Goal: Browse casually: Explore the website without a specific task or goal

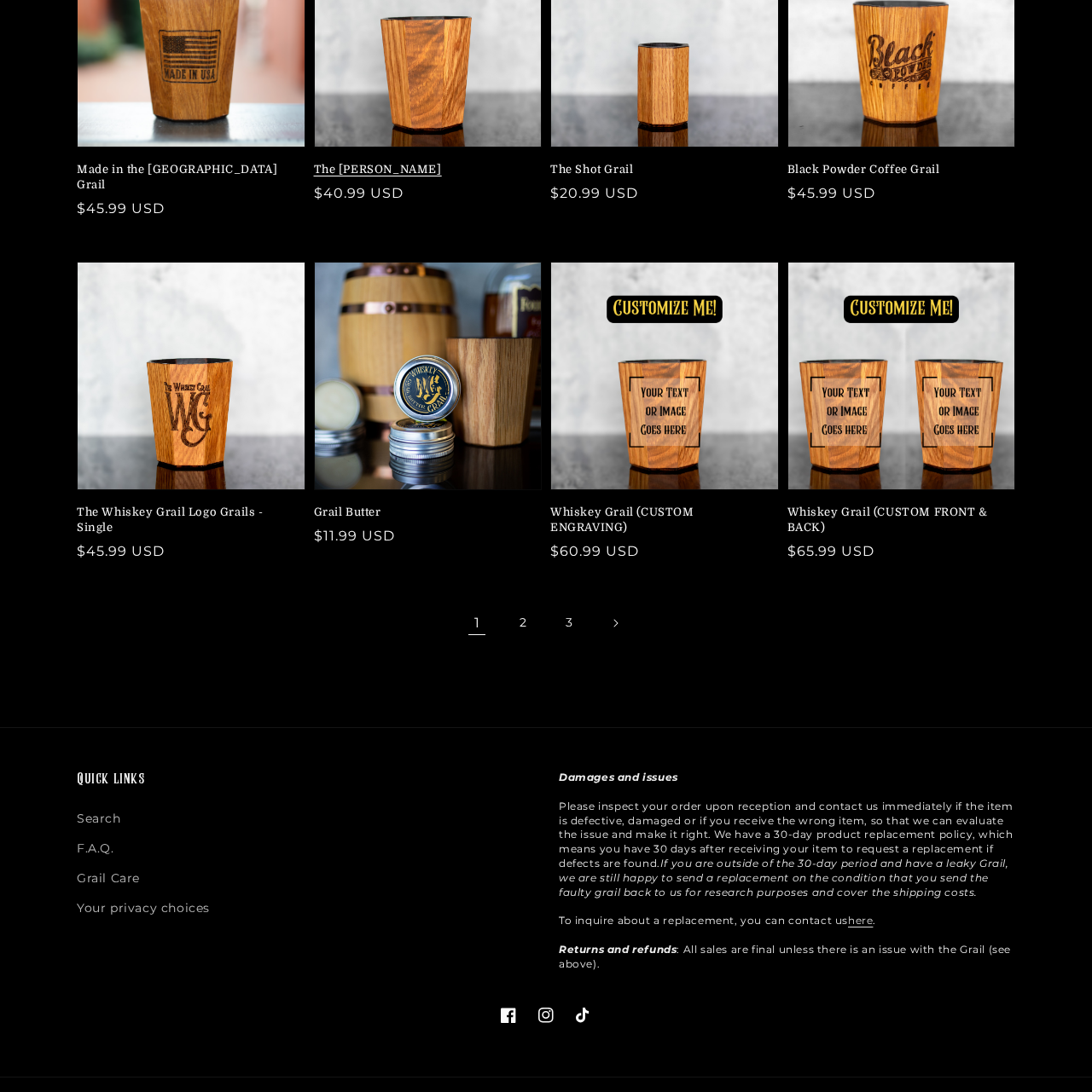
scroll to position [348, 0]
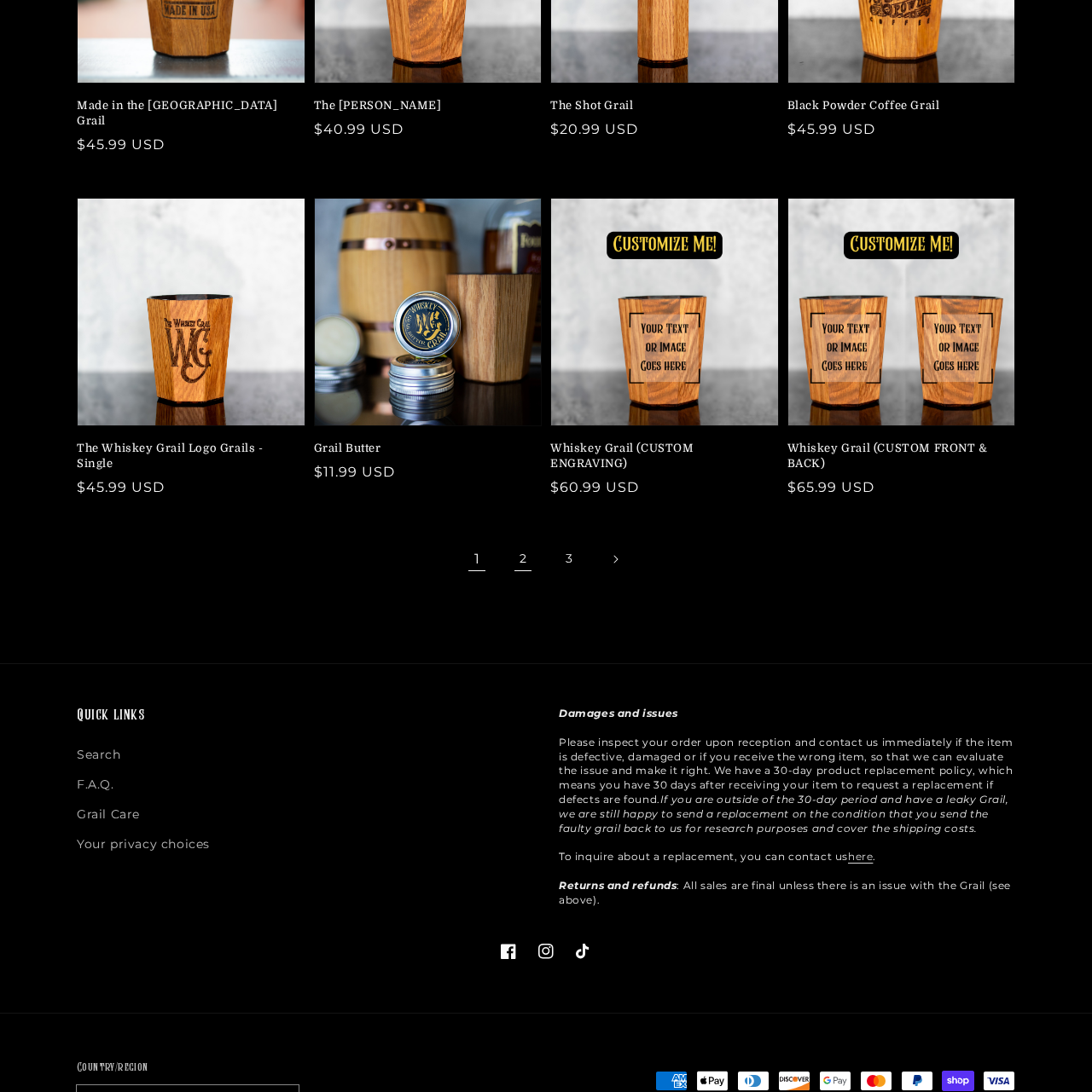
click at [517, 546] on link "2" at bounding box center [523, 559] width 38 height 38
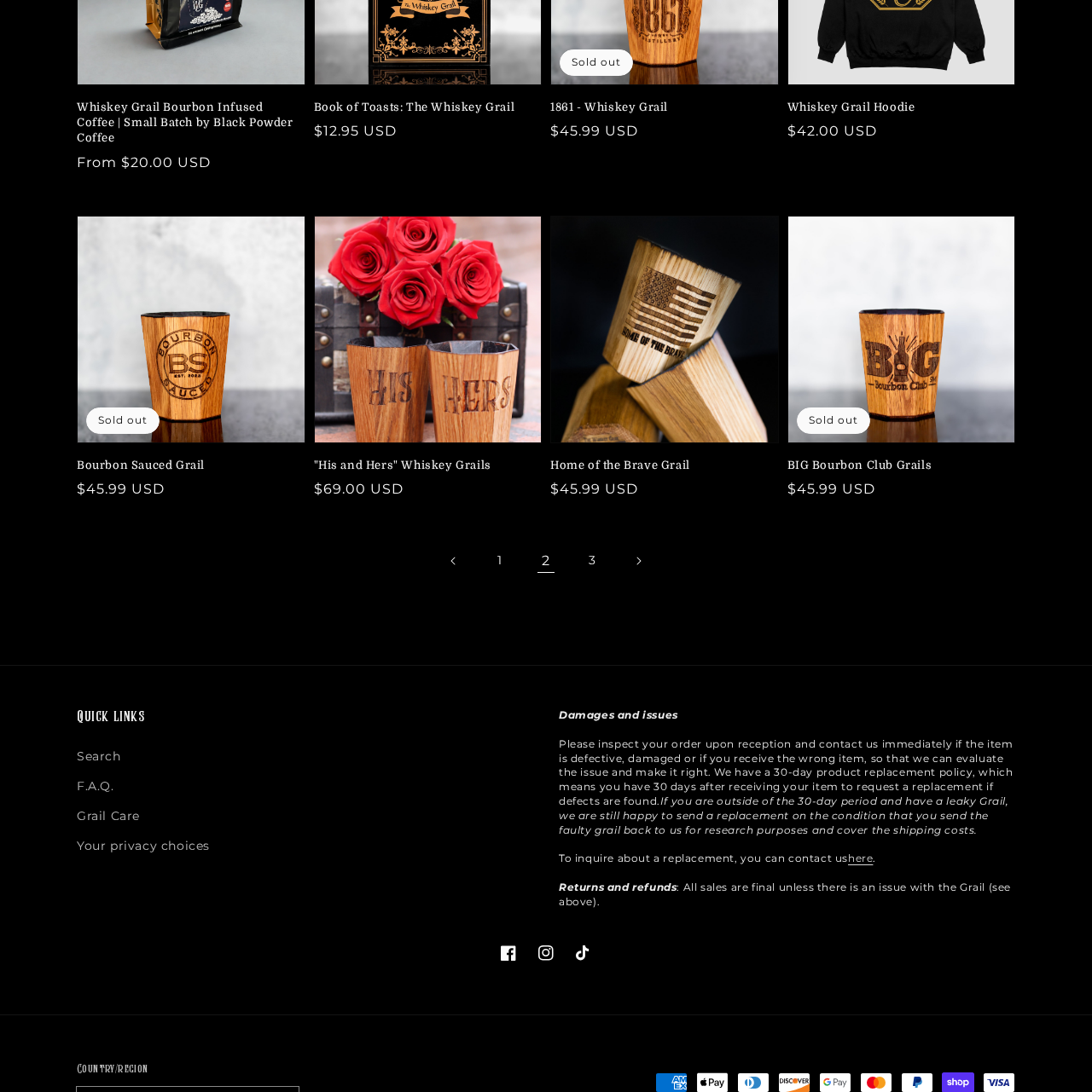
scroll to position [348, 0]
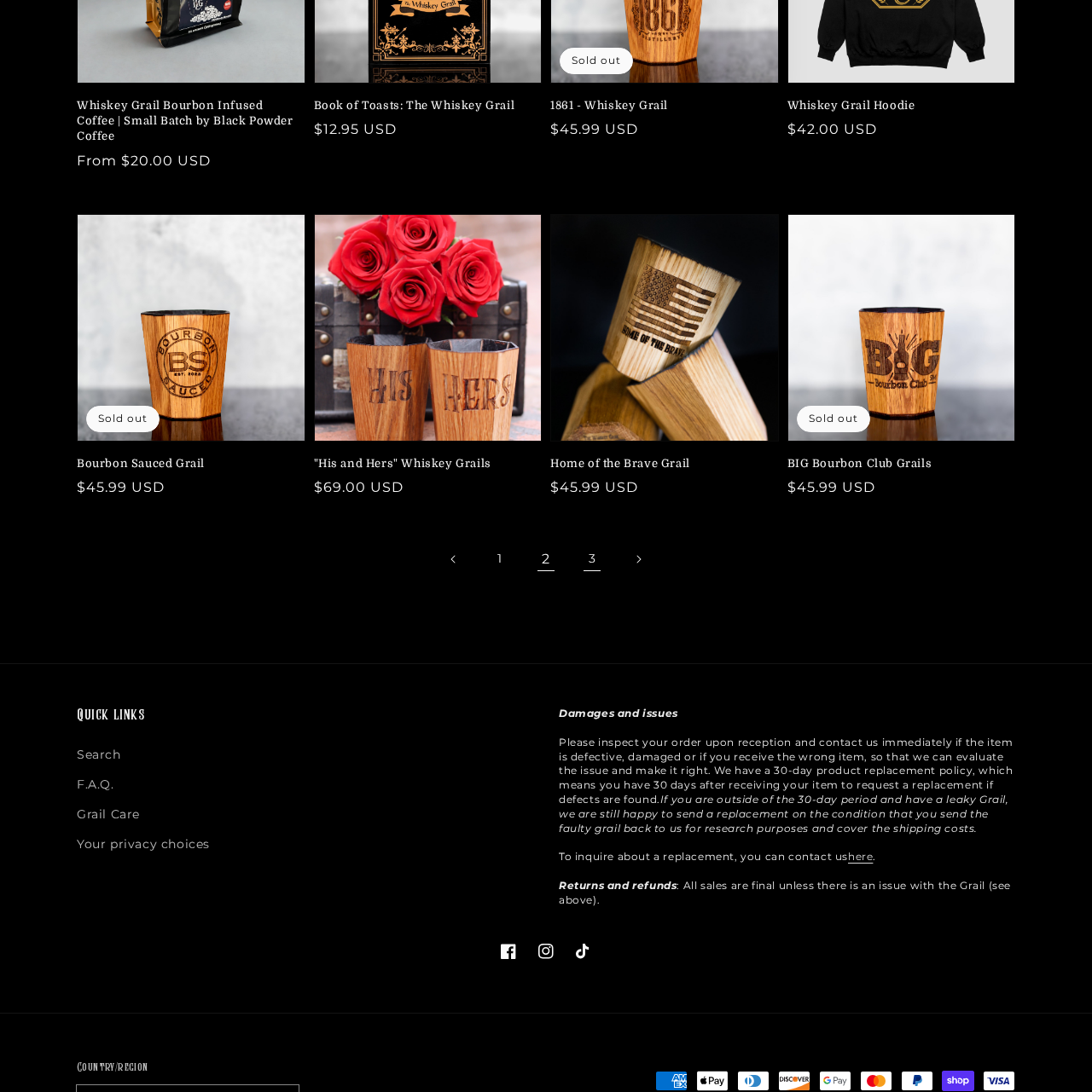
click at [583, 558] on link "3" at bounding box center [591, 559] width 38 height 38
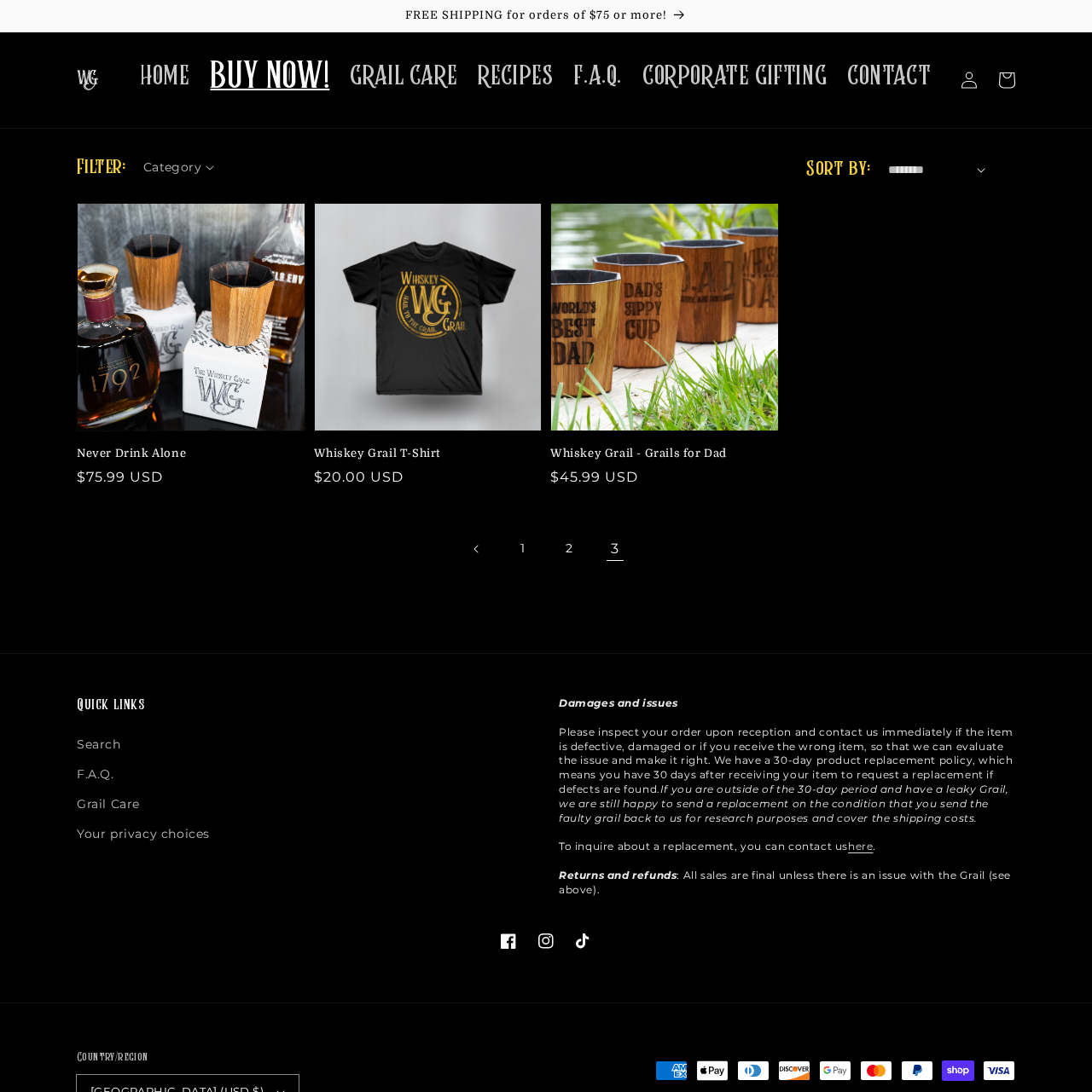
click at [312, 72] on span "BUY NOW!" at bounding box center [269, 78] width 119 height 47
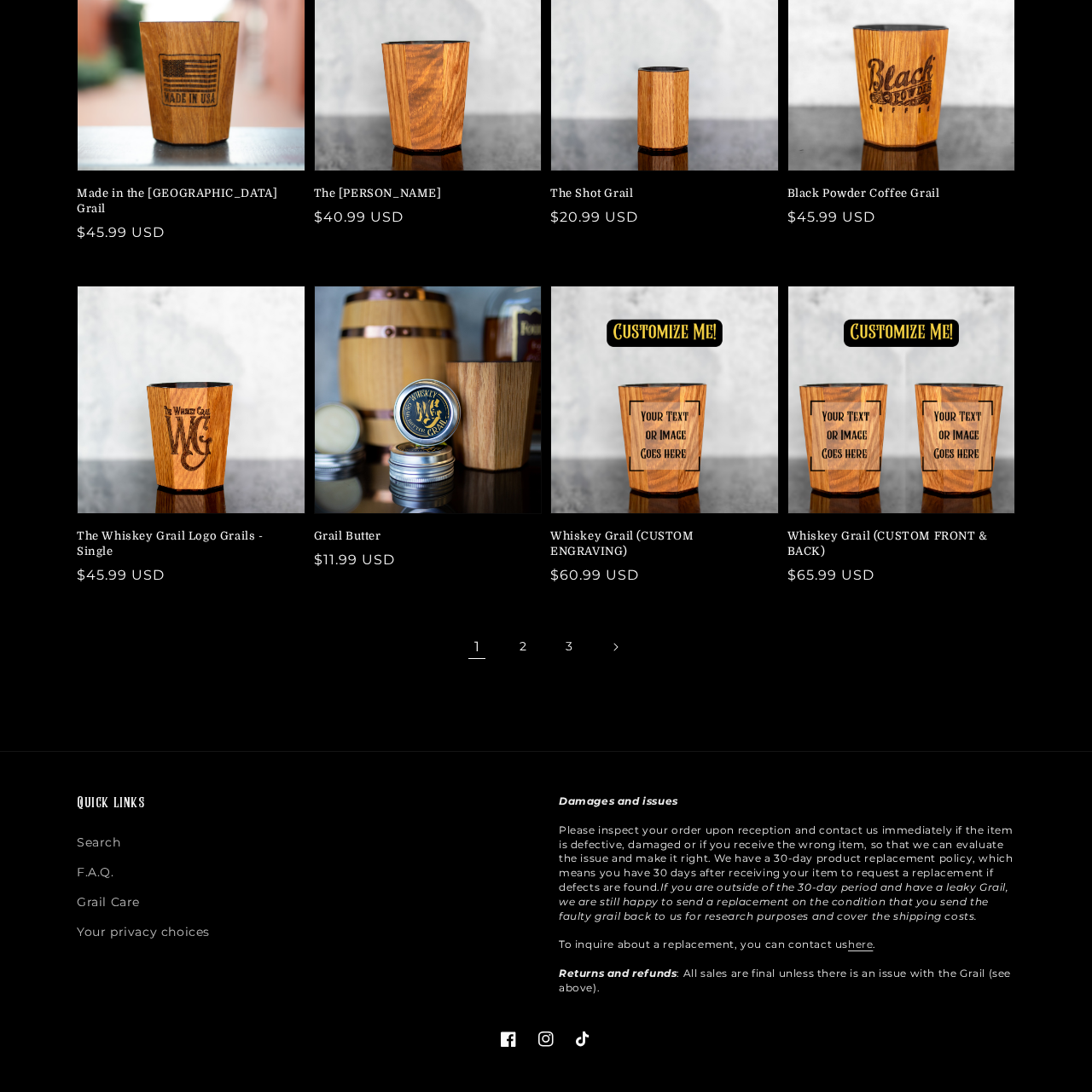
scroll to position [261, 0]
